Goal: Information Seeking & Learning: Learn about a topic

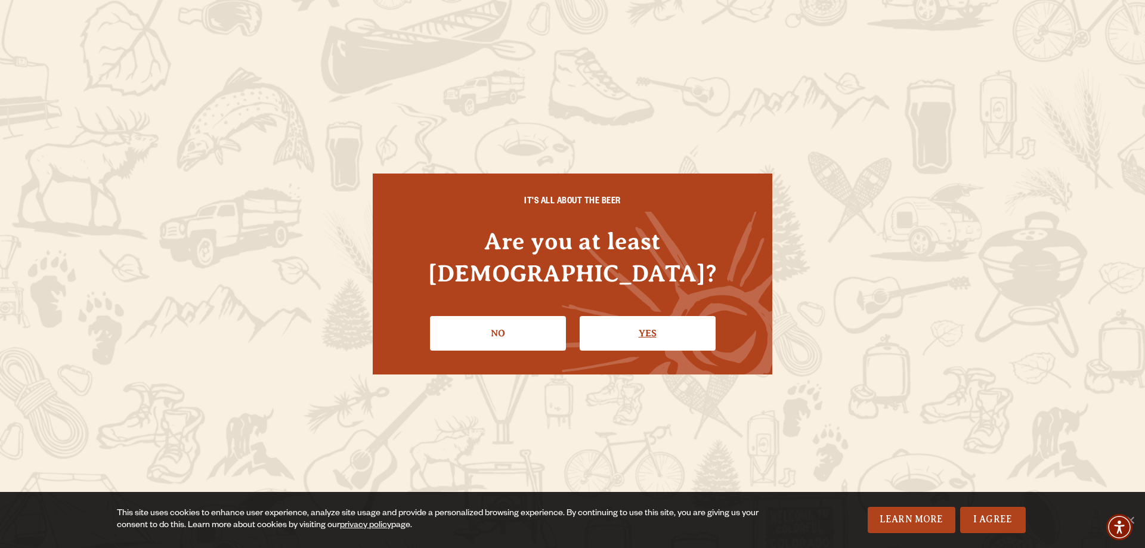
click at [648, 327] on link "Yes" at bounding box center [648, 333] width 136 height 35
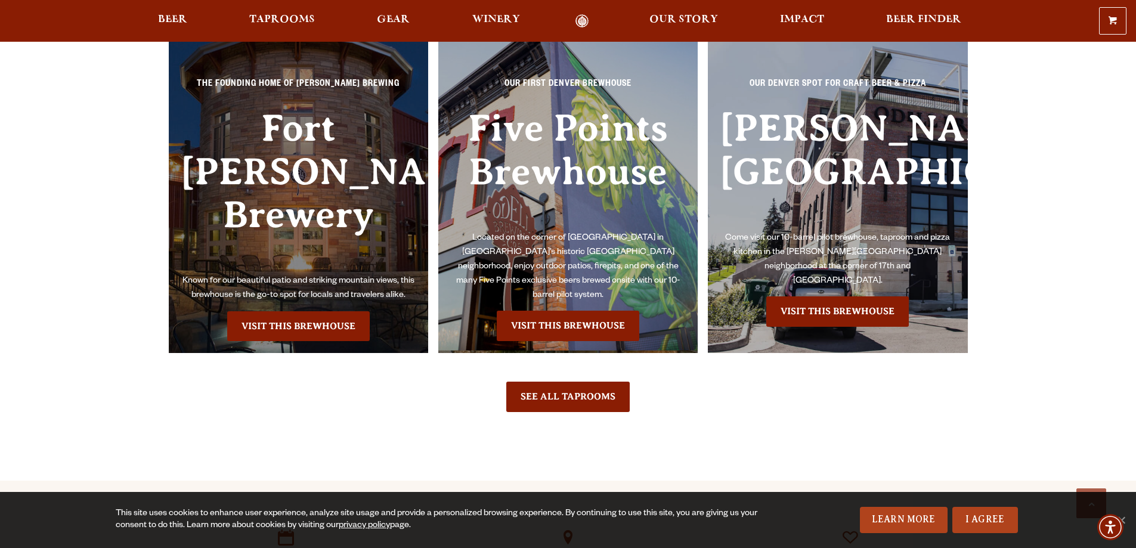
scroll to position [2784, 0]
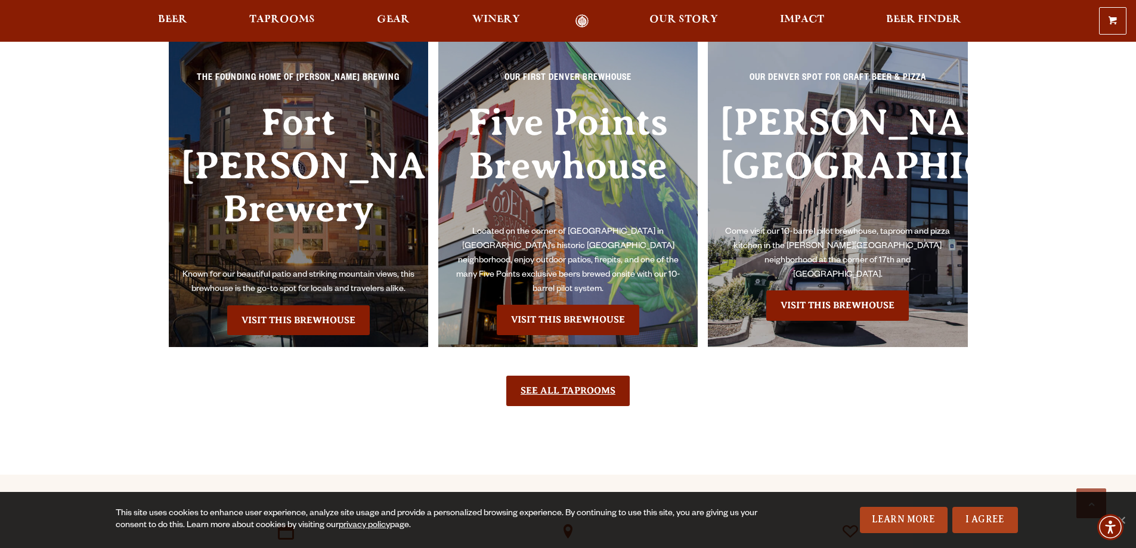
click at [549, 376] on link "See All Taprooms" at bounding box center [567, 391] width 123 height 30
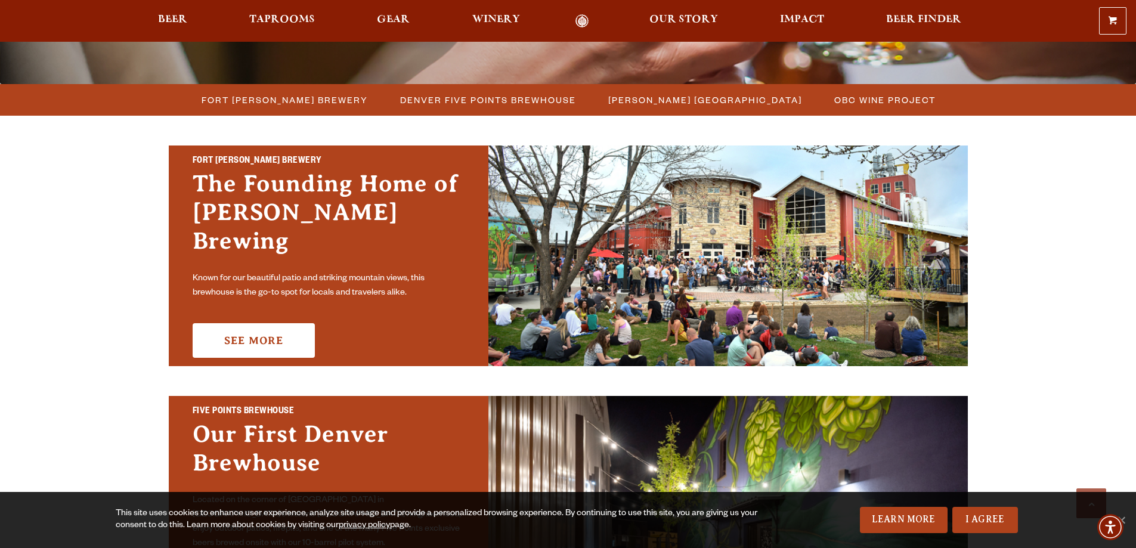
scroll to position [298, 0]
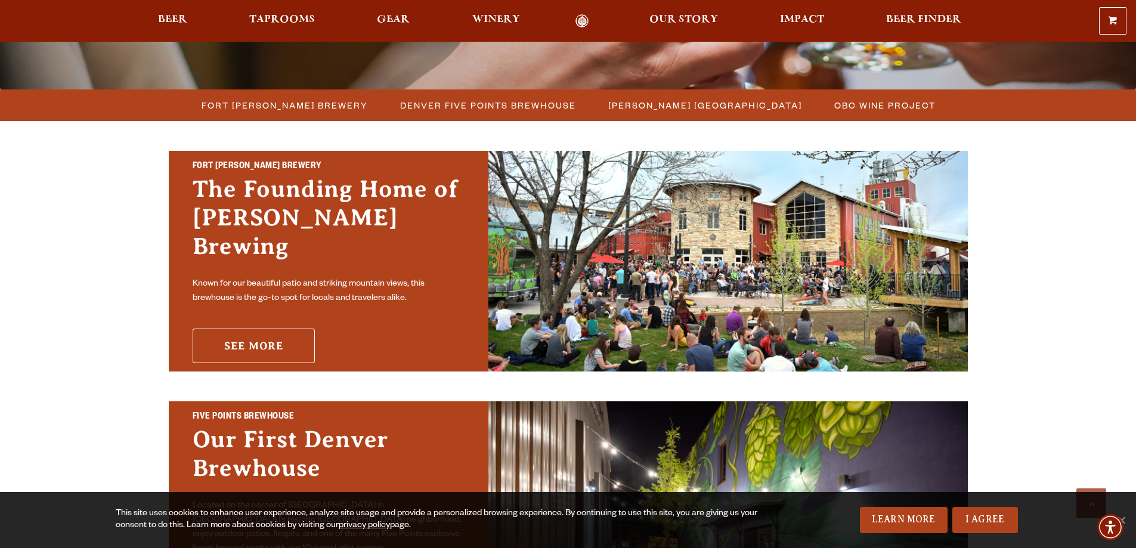
click at [273, 331] on link "See More" at bounding box center [254, 346] width 122 height 35
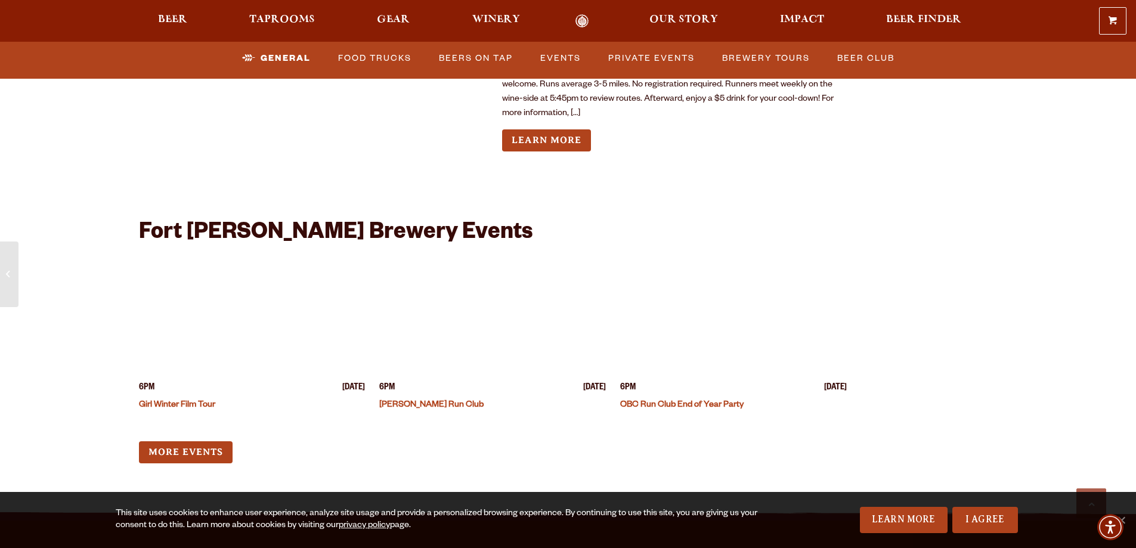
scroll to position [4574, 0]
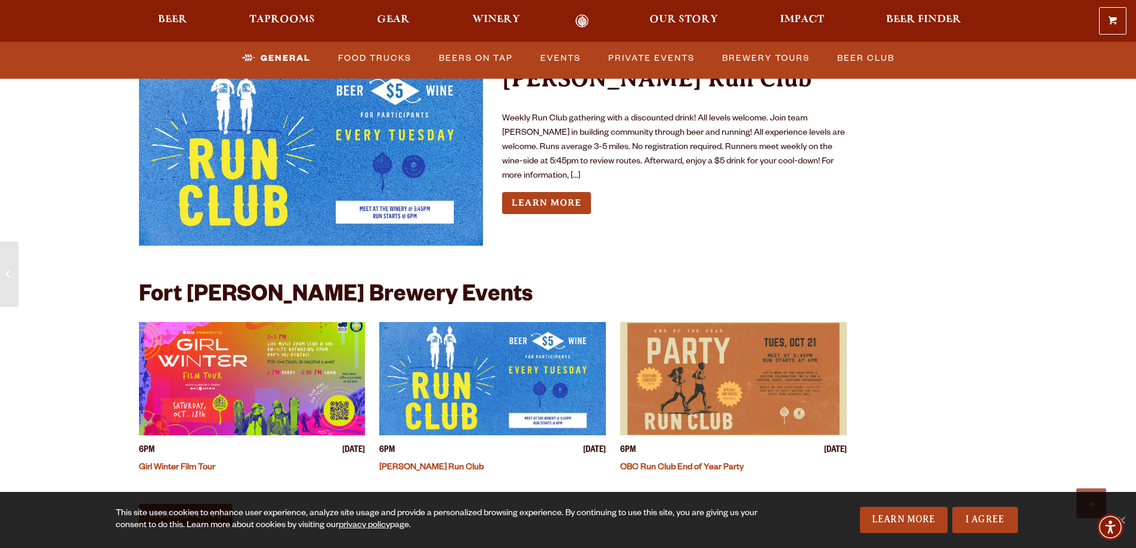
click at [310, 353] on img "View event details" at bounding box center [252, 378] width 227 height 113
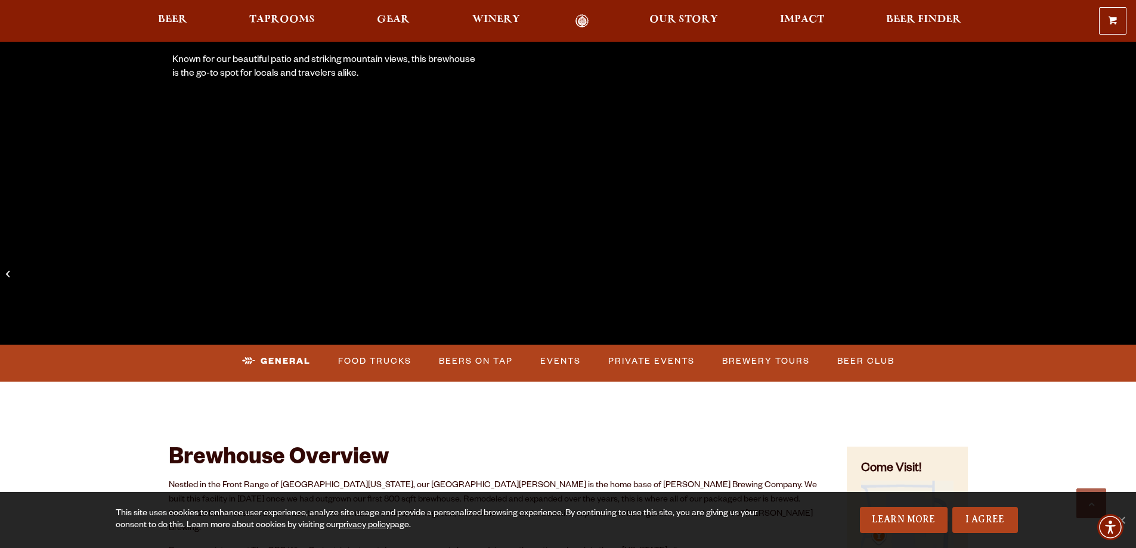
scroll to position [199, 0]
